Goal: Information Seeking & Learning: Check status

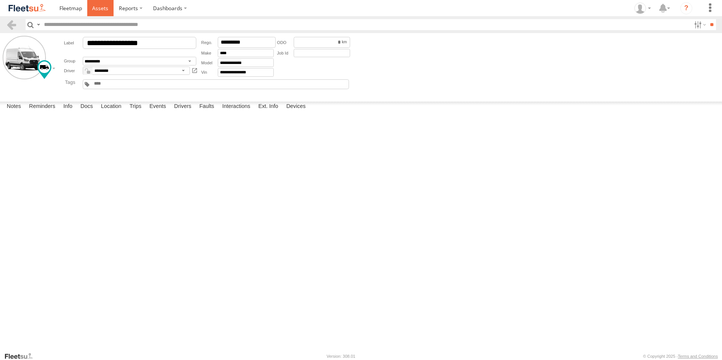
click at [104, 3] on link at bounding box center [100, 8] width 27 height 16
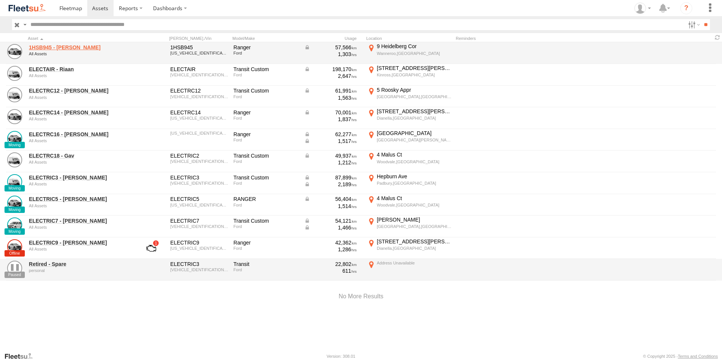
click at [57, 47] on link "1HSB945 - Ben" at bounding box center [80, 47] width 103 height 7
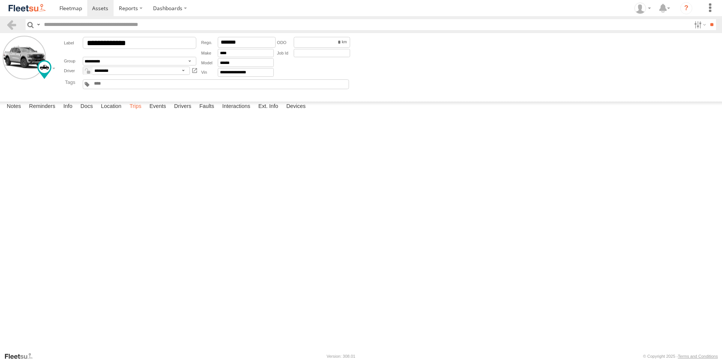
click at [142, 112] on label "Trips" at bounding box center [136, 106] width 20 height 11
click at [104, 12] on span at bounding box center [100, 8] width 16 height 7
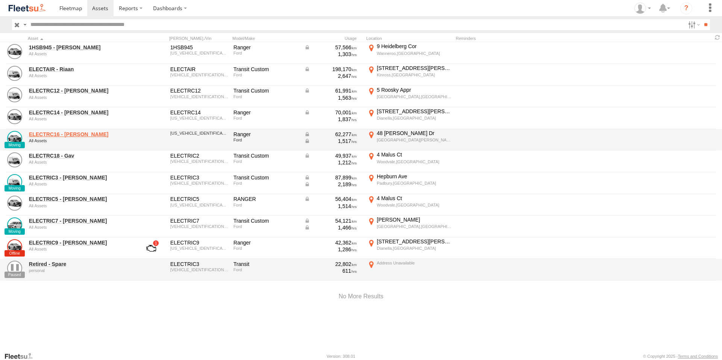
click at [70, 132] on link "ELECTRC16 - Johnny" at bounding box center [80, 134] width 103 height 7
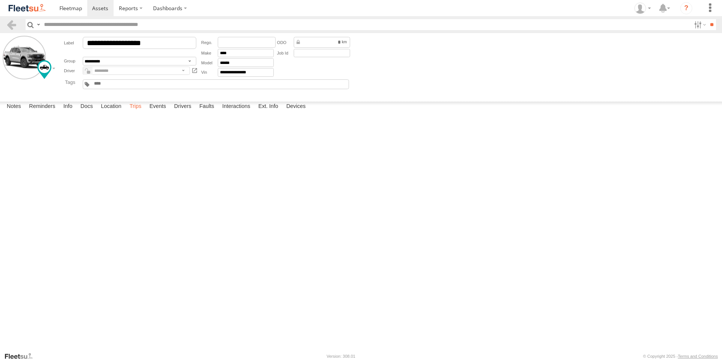
click at [139, 112] on label "Trips" at bounding box center [136, 106] width 20 height 11
click at [103, 8] on span at bounding box center [100, 8] width 16 height 7
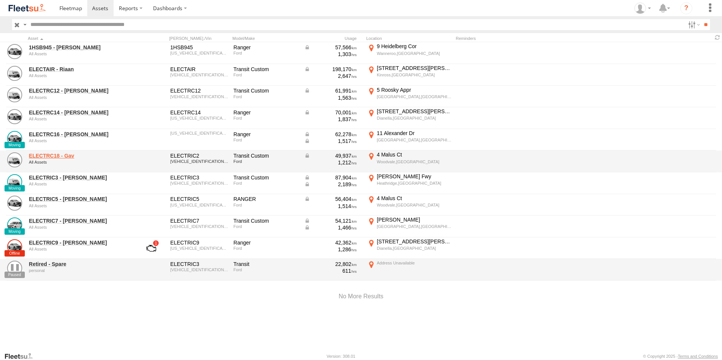
click at [61, 158] on link "ELECTRC18 - Gav" at bounding box center [80, 155] width 103 height 7
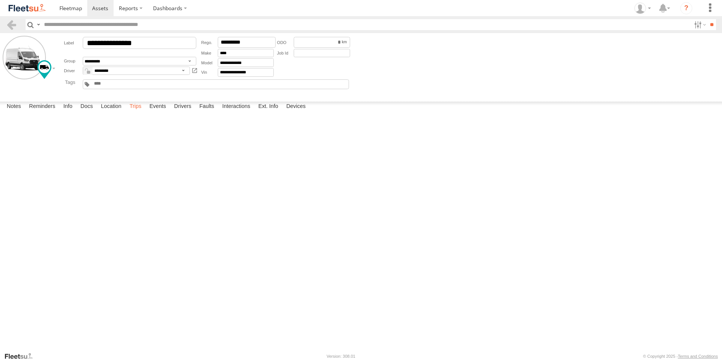
click at [140, 112] on label "Trips" at bounding box center [136, 106] width 20 height 11
click at [97, 7] on span at bounding box center [100, 8] width 16 height 7
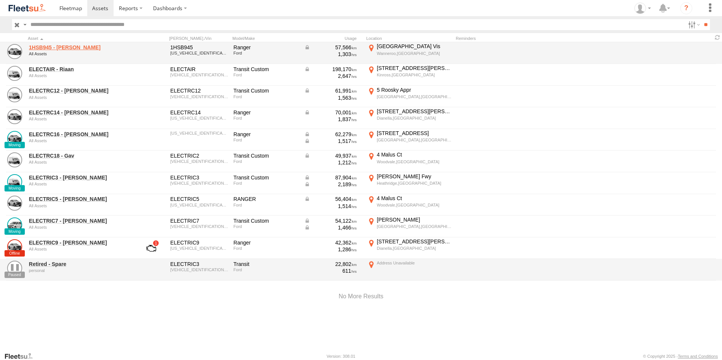
click at [59, 47] on link "1HSB945 - Ben" at bounding box center [80, 47] width 103 height 7
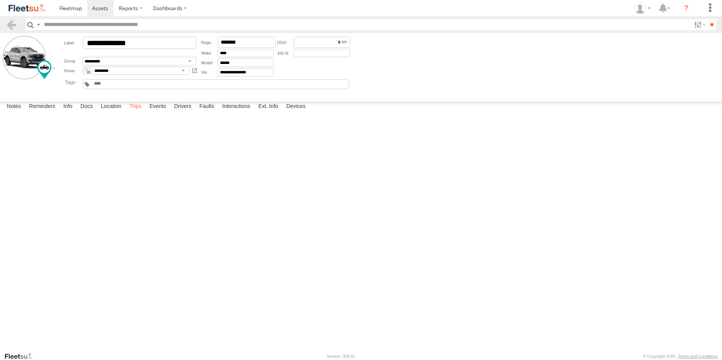
click at [141, 112] on label "Trips" at bounding box center [136, 106] width 20 height 11
click at [96, 6] on span at bounding box center [100, 8] width 16 height 7
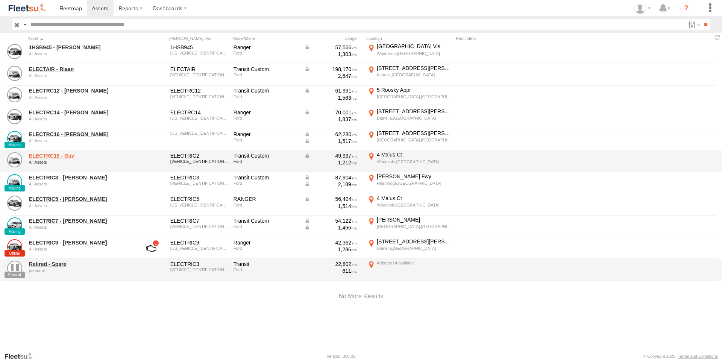
click at [70, 154] on link "ELECTRC18 - Gav" at bounding box center [80, 155] width 103 height 7
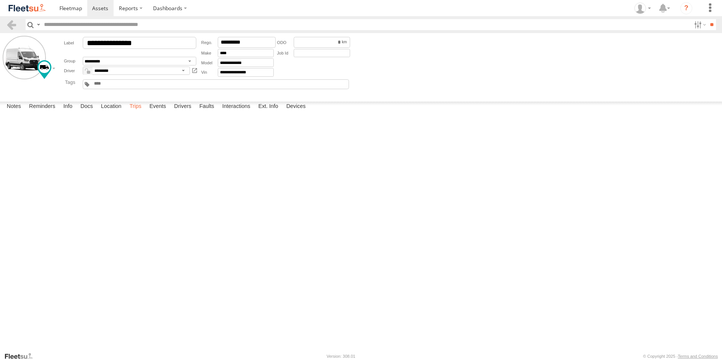
click at [138, 112] on label "Trips" at bounding box center [136, 106] width 20 height 11
click at [97, 8] on span at bounding box center [100, 8] width 16 height 7
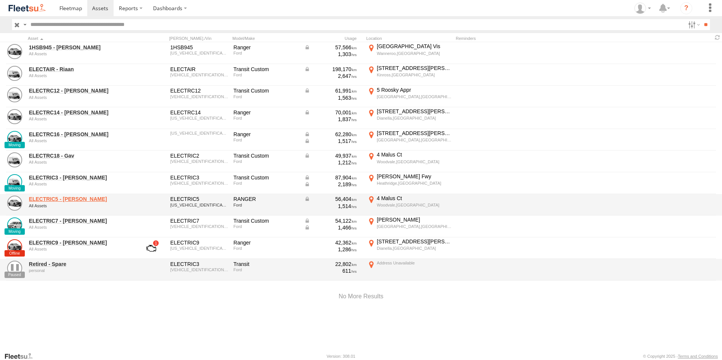
click at [68, 197] on link "ELECTRIC5 - [PERSON_NAME]" at bounding box center [80, 198] width 103 height 7
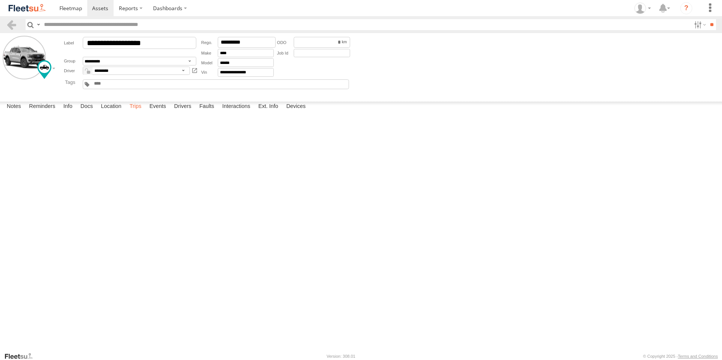
click at [139, 112] on label "Trips" at bounding box center [136, 106] width 20 height 11
click at [0, 0] on div "381 Scarborough Beach Rd" at bounding box center [0, 0] width 0 height 0
click at [0, 0] on div "Location Details" at bounding box center [0, 0] width 0 height 0
click at [0, 0] on label "×" at bounding box center [0, 0] width 0 height 0
click at [164, 112] on label "Events" at bounding box center [157, 106] width 24 height 11
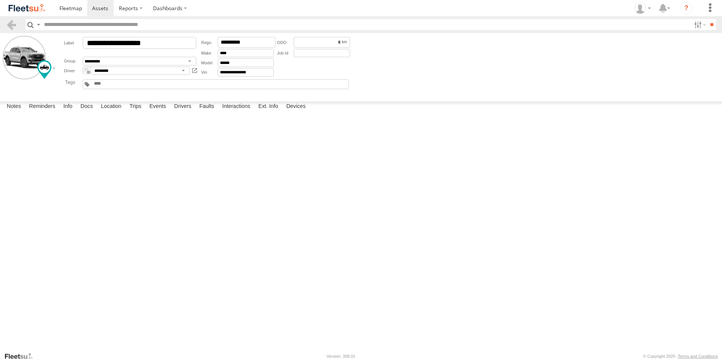
scroll to position [4210, 0]
click at [100, 7] on span at bounding box center [100, 8] width 16 height 7
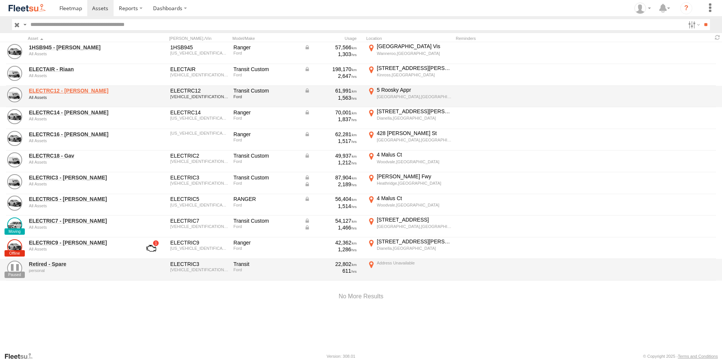
click at [60, 89] on link "ELECTRC12 - Harry" at bounding box center [80, 90] width 103 height 7
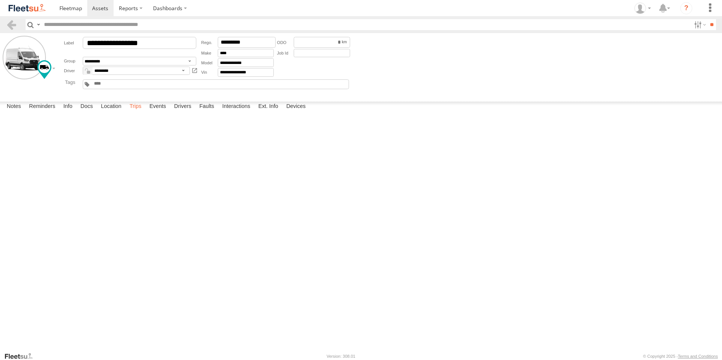
click at [139, 112] on label "Trips" at bounding box center [136, 106] width 20 height 11
click at [105, 5] on span at bounding box center [100, 8] width 16 height 7
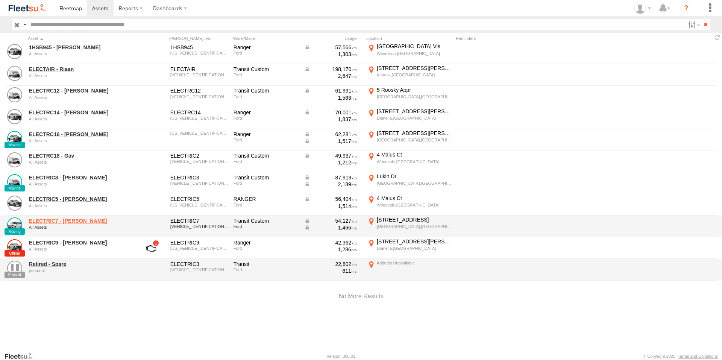
click at [61, 222] on link "ELECTRIC7 - [PERSON_NAME]" at bounding box center [80, 220] width 103 height 7
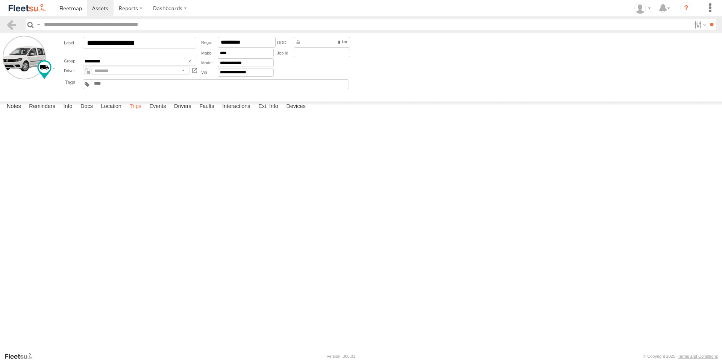
click at [135, 112] on label "Trips" at bounding box center [136, 106] width 20 height 11
click at [156, 112] on label "Events" at bounding box center [157, 106] width 24 height 11
click at [97, 9] on span at bounding box center [100, 8] width 16 height 7
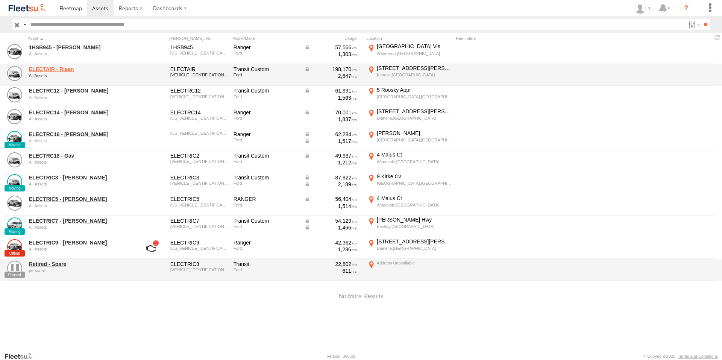
click at [59, 69] on link "ELECTAIR - Riaan" at bounding box center [80, 69] width 103 height 7
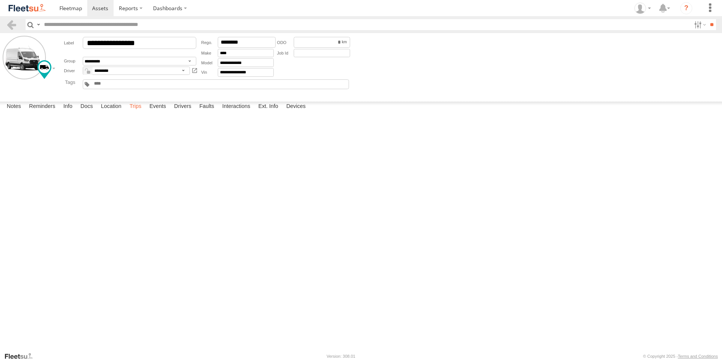
click at [134, 112] on label "Trips" at bounding box center [136, 106] width 20 height 11
click at [100, 9] on span at bounding box center [100, 8] width 16 height 7
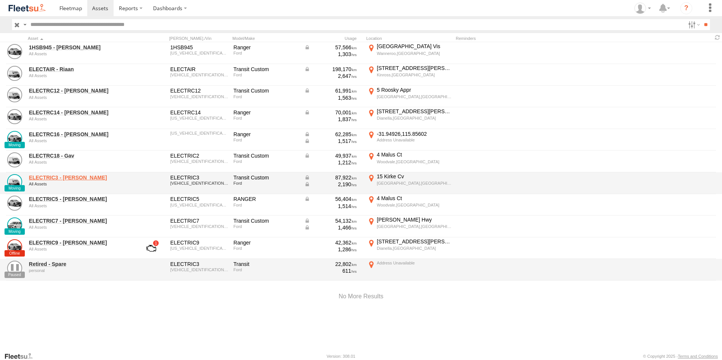
click at [62, 177] on link "ELECTRIC3 - [PERSON_NAME]" at bounding box center [80, 177] width 103 height 7
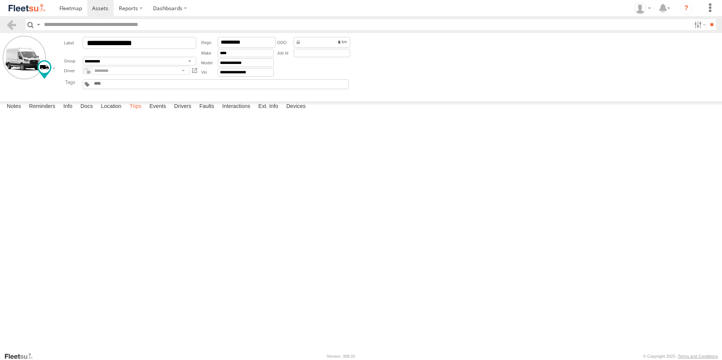
click at [135, 112] on label "Trips" at bounding box center [136, 106] width 20 height 11
click at [158, 112] on label "Events" at bounding box center [157, 106] width 24 height 11
click at [105, 7] on span at bounding box center [100, 8] width 16 height 7
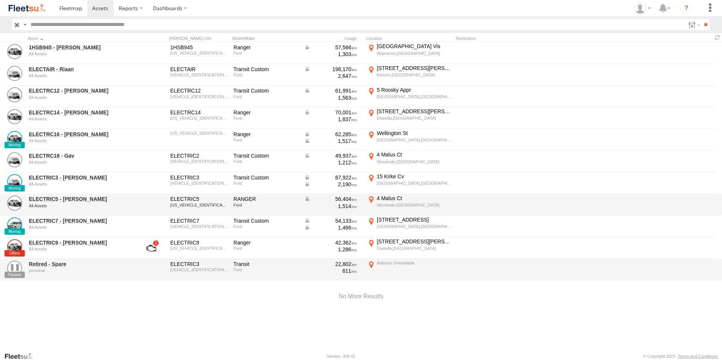
drag, startPoint x: 56, startPoint y: 211, endPoint x: 58, endPoint y: 215, distance: 4.3
click at [56, 211] on div "ELECTRIC5 - George All Assets" at bounding box center [80, 205] width 105 height 20
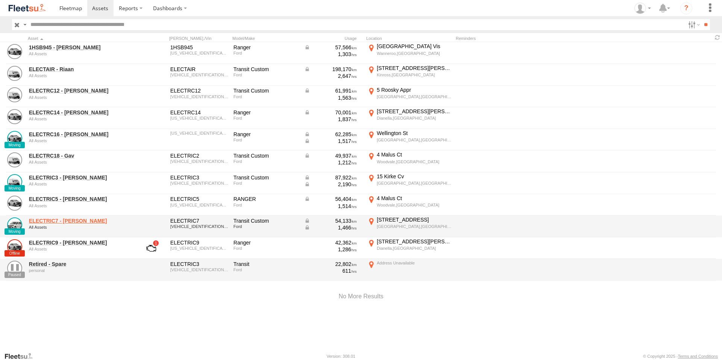
click at [59, 218] on link "ELECTRIC7 - John" at bounding box center [80, 220] width 103 height 7
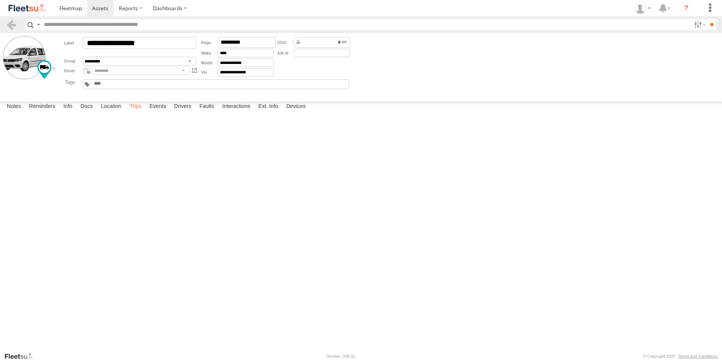
click at [133, 112] on label "Trips" at bounding box center [136, 106] width 20 height 11
click at [161, 112] on label "Events" at bounding box center [157, 106] width 24 height 11
click at [100, 3] on link at bounding box center [100, 8] width 27 height 16
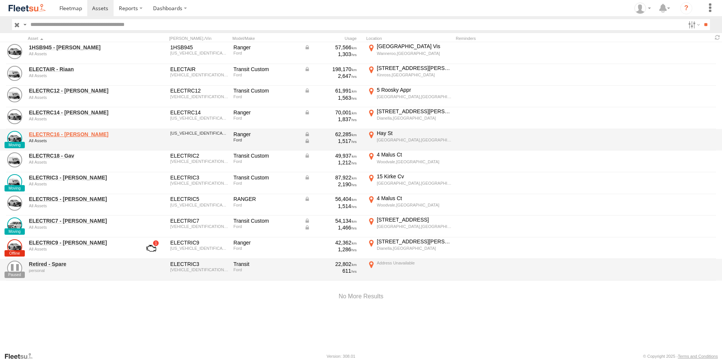
click at [76, 135] on link "ELECTRC16 - Johnny" at bounding box center [80, 134] width 103 height 7
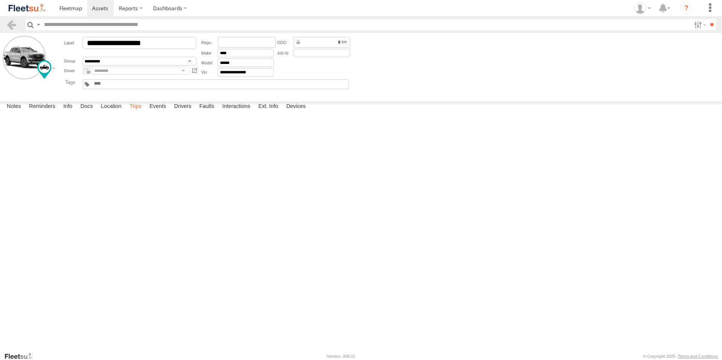
click at [134, 112] on label "Trips" at bounding box center [136, 106] width 20 height 11
click at [160, 112] on label "Events" at bounding box center [157, 106] width 24 height 11
click at [639, 6] on icon at bounding box center [639, 8] width 11 height 11
click at [644, 53] on span at bounding box center [644, 54] width 13 height 8
